Goal: Find specific page/section: Find specific page/section

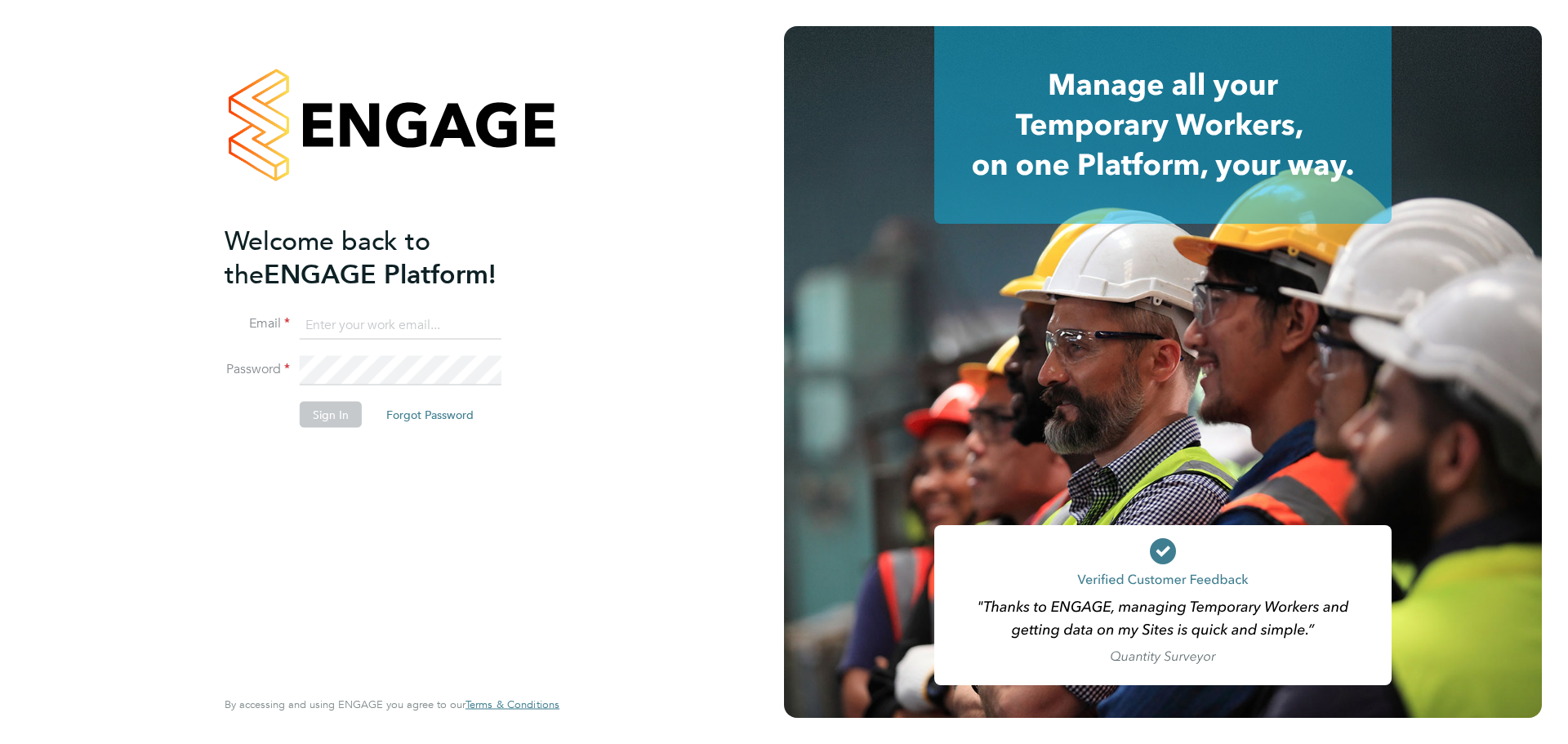
type input "[PERSON_NAME][EMAIL_ADDRESS][PERSON_NAME][DOMAIN_NAME]"
click at [328, 425] on button "Sign In" at bounding box center [331, 413] width 62 height 26
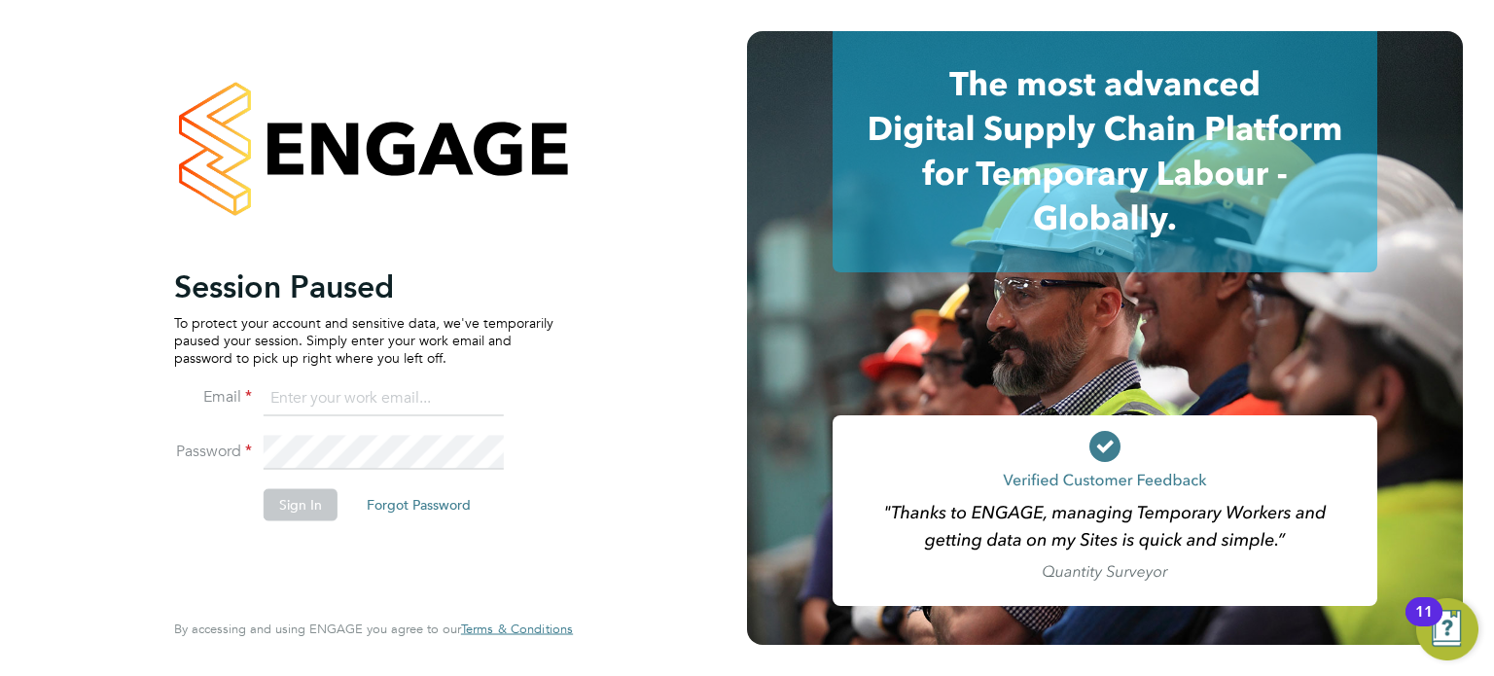
type input "vicky.egan@randstadcpe.com"
click at [283, 495] on button "Sign In" at bounding box center [301, 504] width 74 height 31
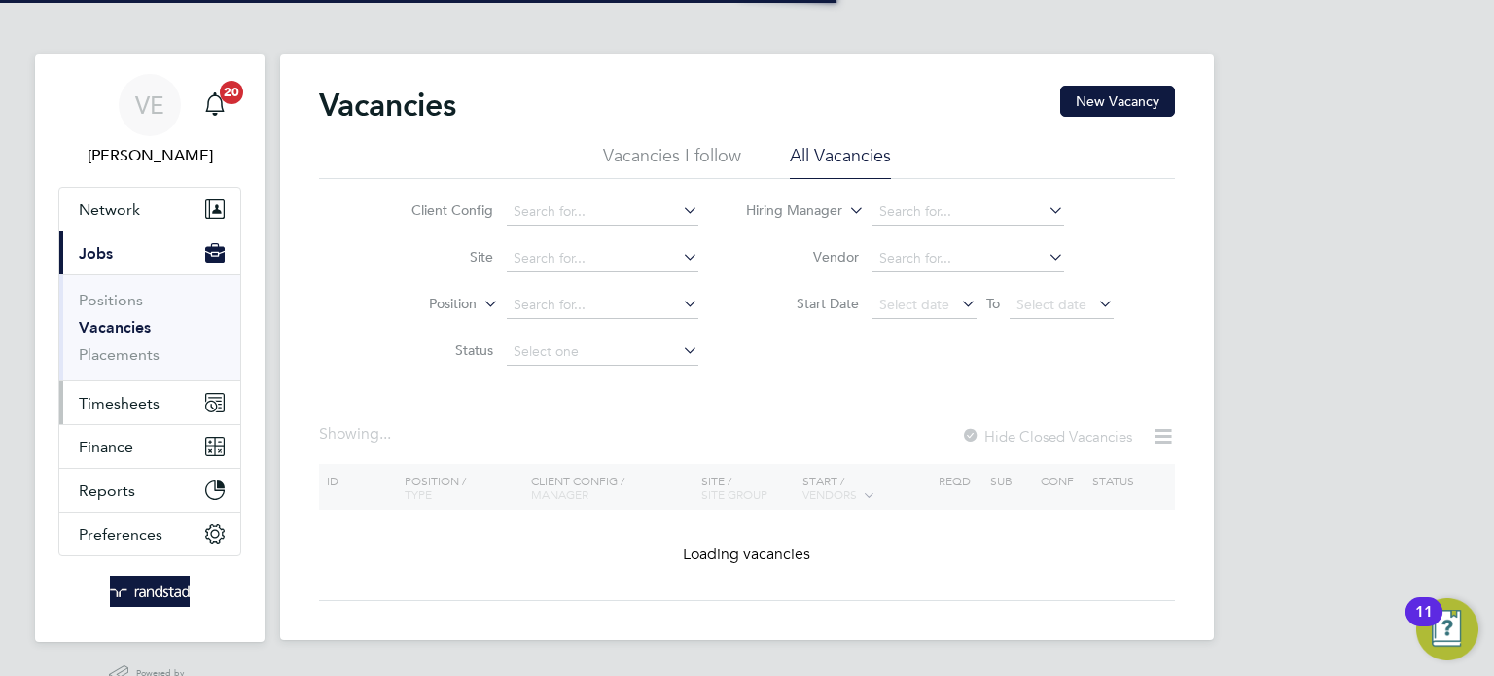
click at [192, 405] on button "Timesheets" at bounding box center [149, 402] width 181 height 43
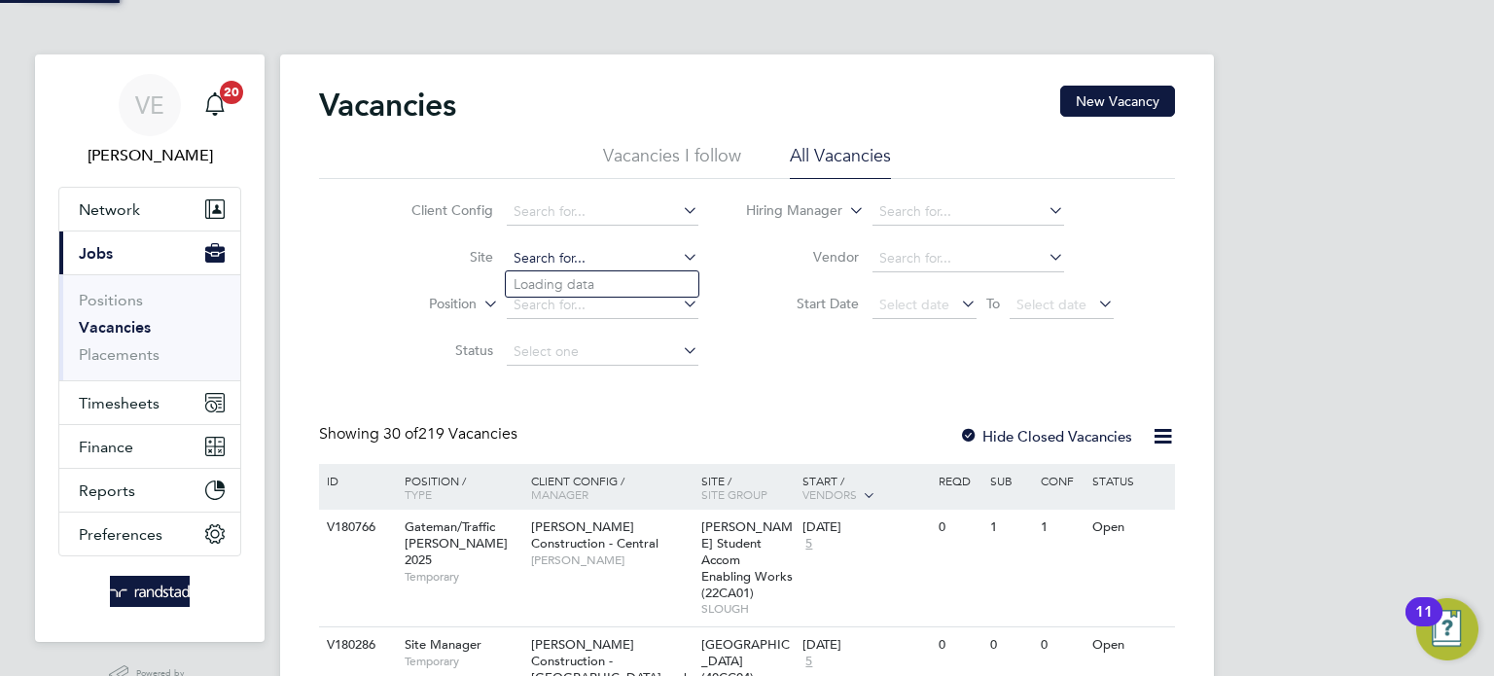
click at [560, 266] on input at bounding box center [603, 258] width 192 height 27
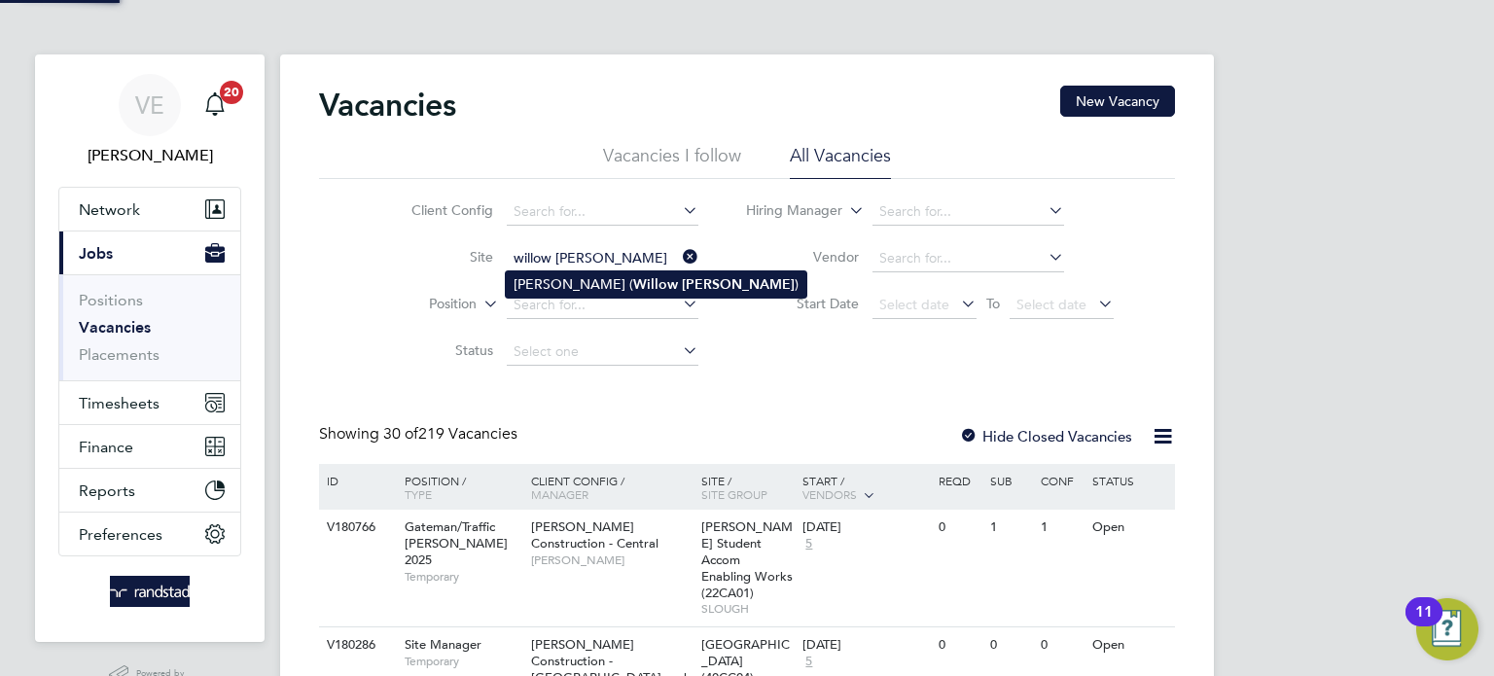
click at [633, 287] on b "Willow" at bounding box center [655, 284] width 45 height 17
type input "[PERSON_NAME] (Willow [PERSON_NAME])"
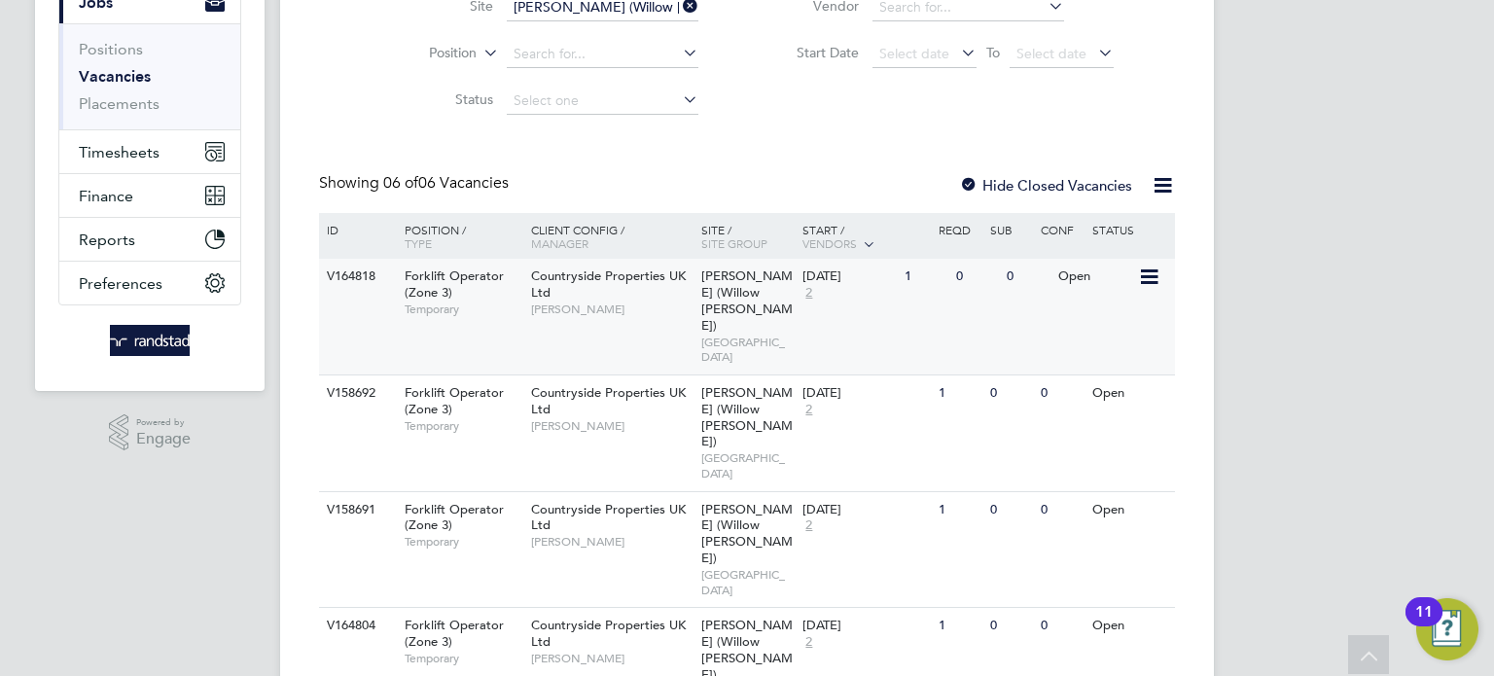
scroll to position [313, 0]
